Goal: Find specific page/section: Find specific page/section

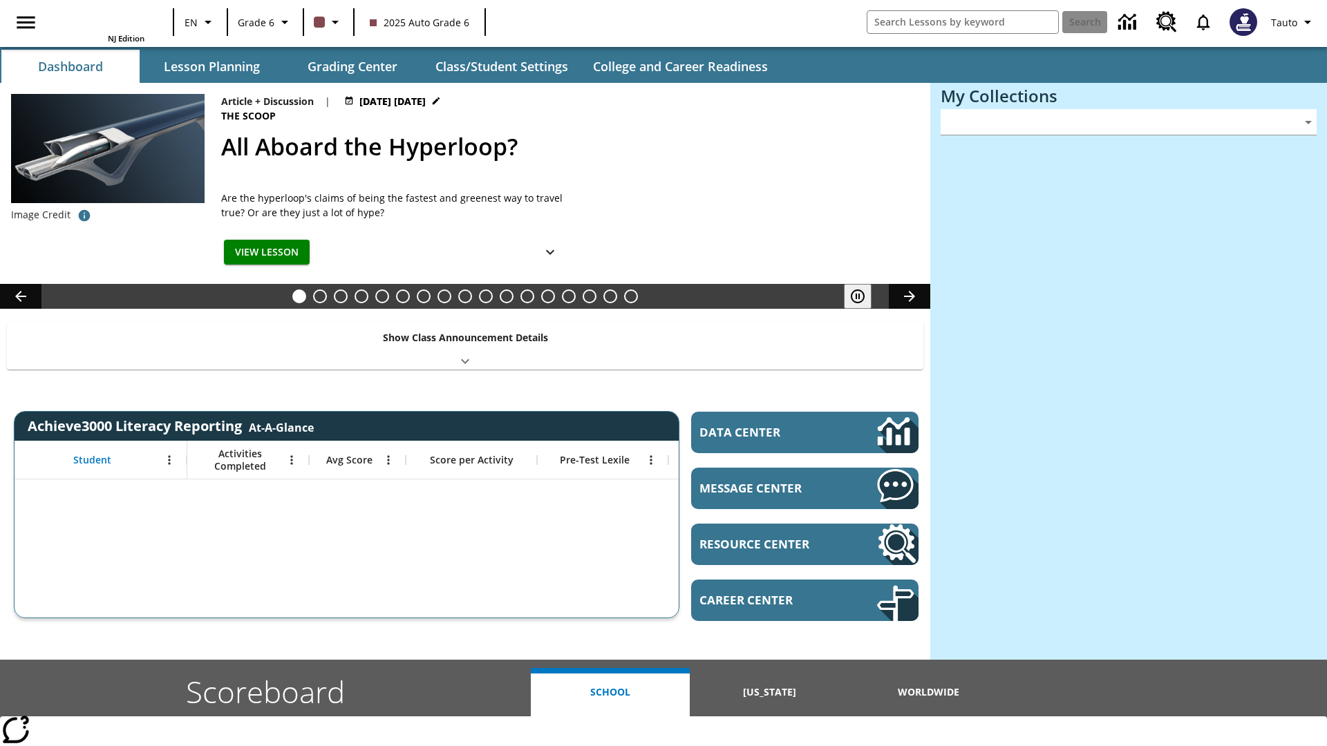
type input "-1"
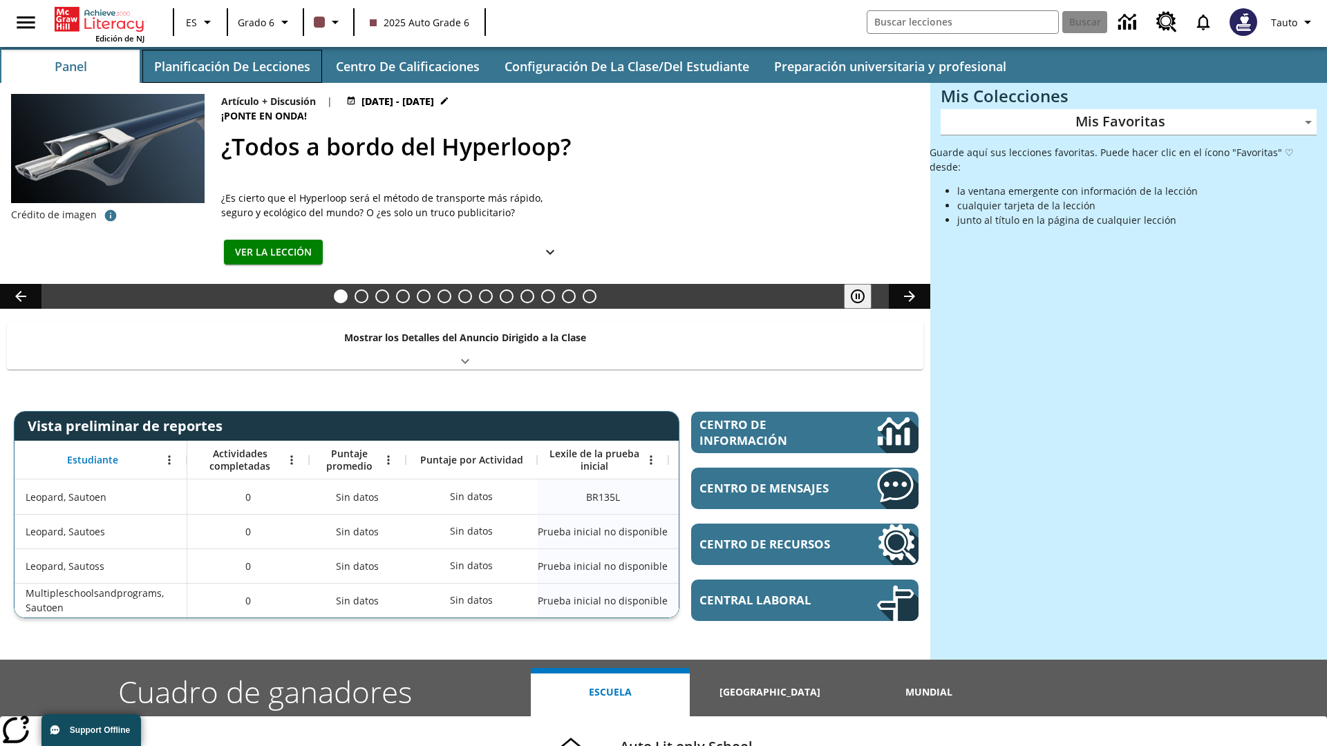
click at [232, 66] on button "Planificación de lecciones" at bounding box center [232, 66] width 180 height 33
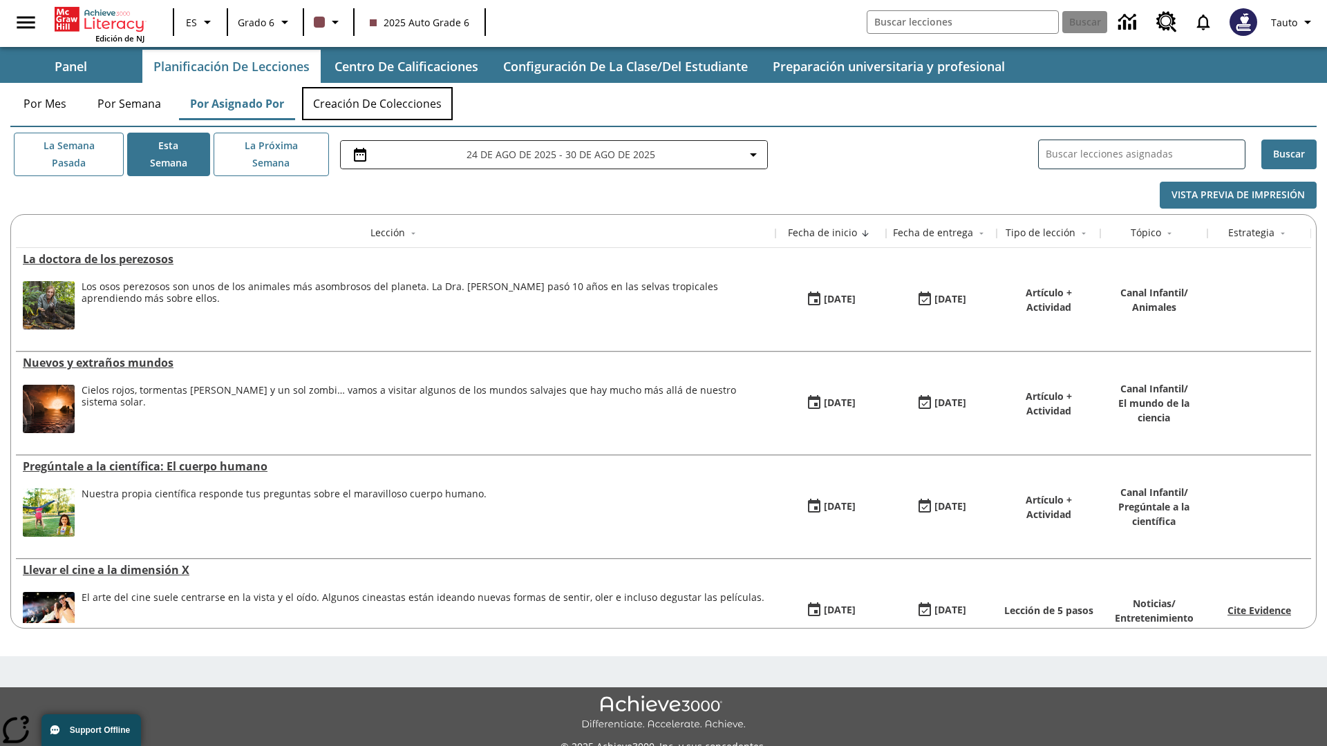
click at [377, 104] on button "Creación de colecciones" at bounding box center [377, 103] width 151 height 33
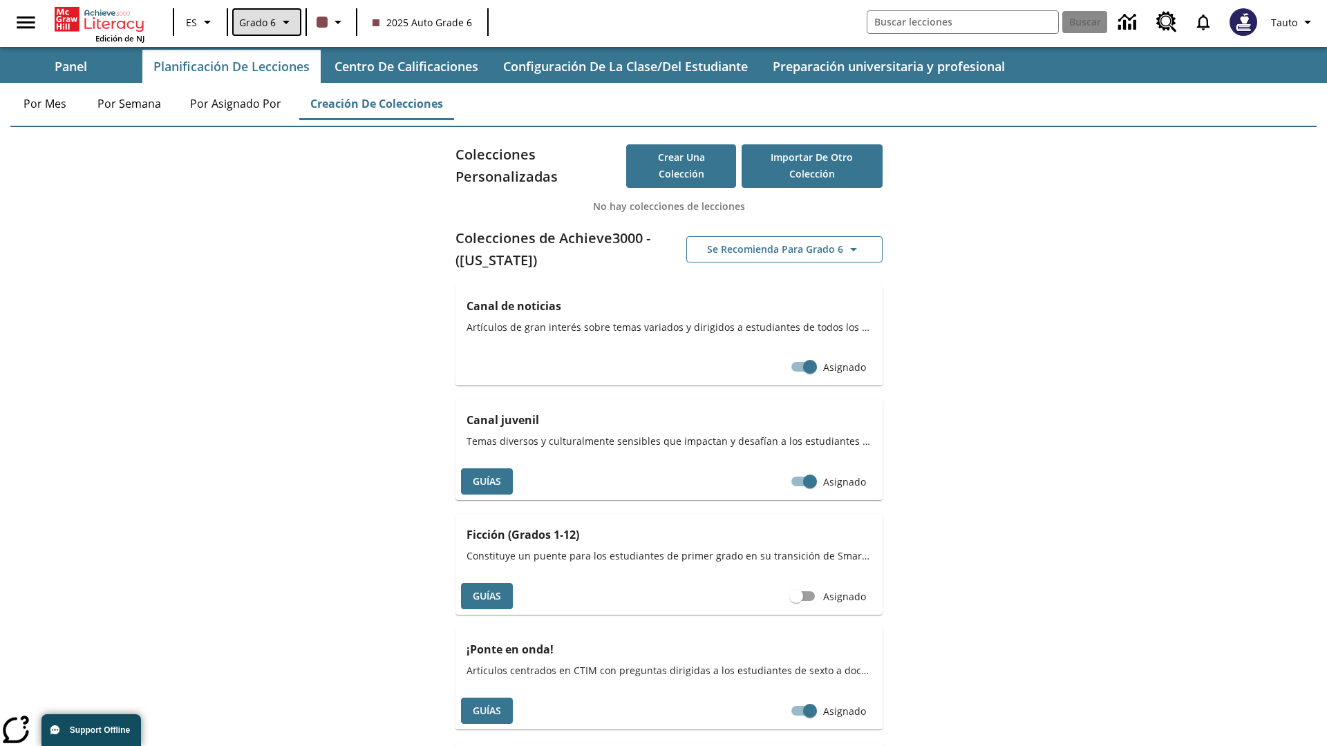
click at [265, 22] on span "Grado 6" at bounding box center [257, 22] width 37 height 15
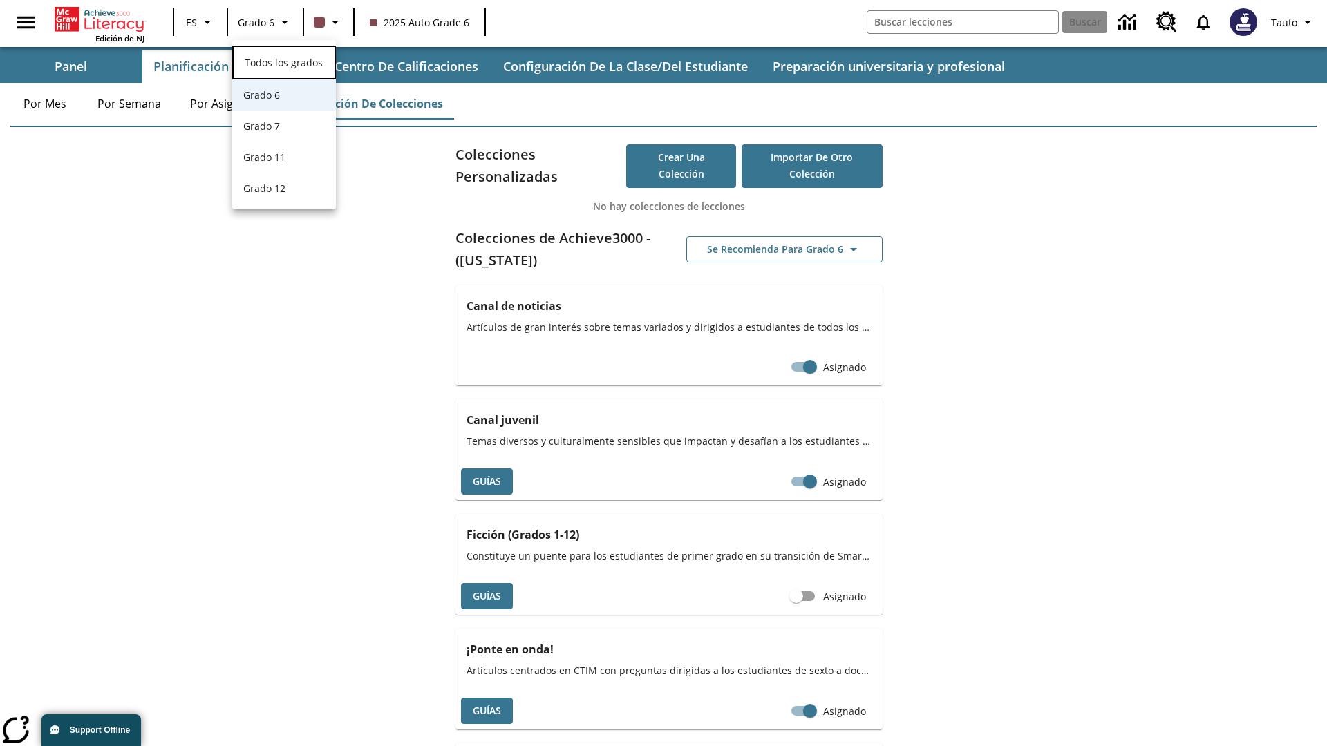
click at [284, 61] on span "Todos los grados" at bounding box center [284, 62] width 78 height 13
